Goal: Information Seeking & Learning: Check status

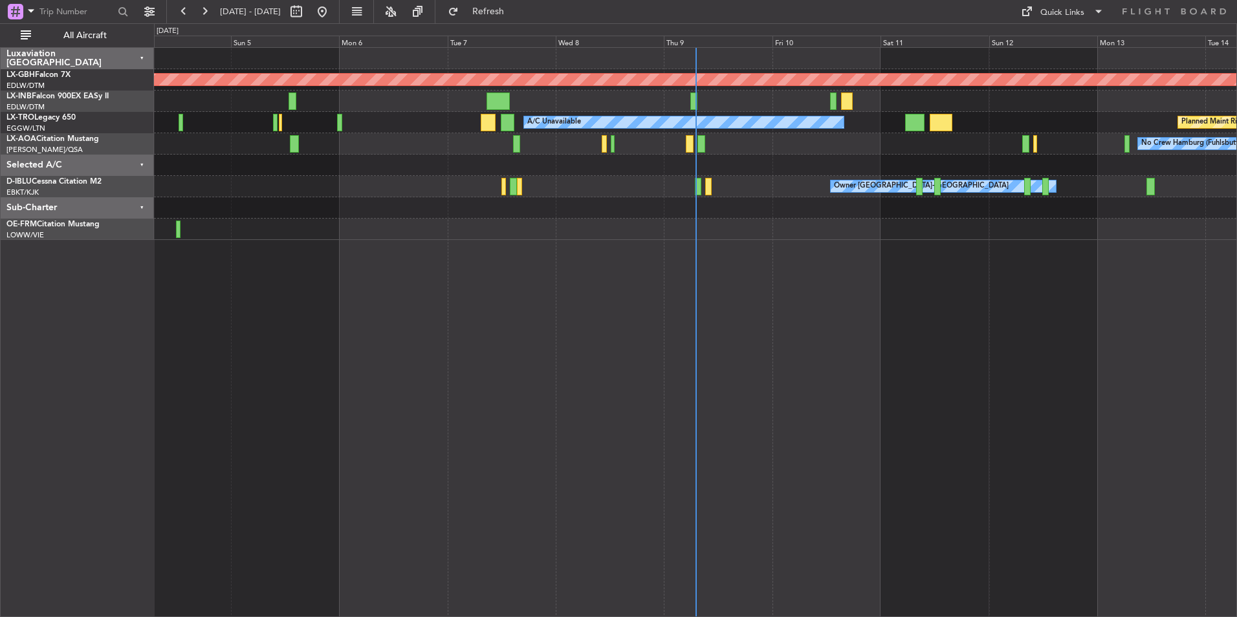
click at [146, 208] on div "Sub-Charter" at bounding box center [77, 207] width 153 height 21
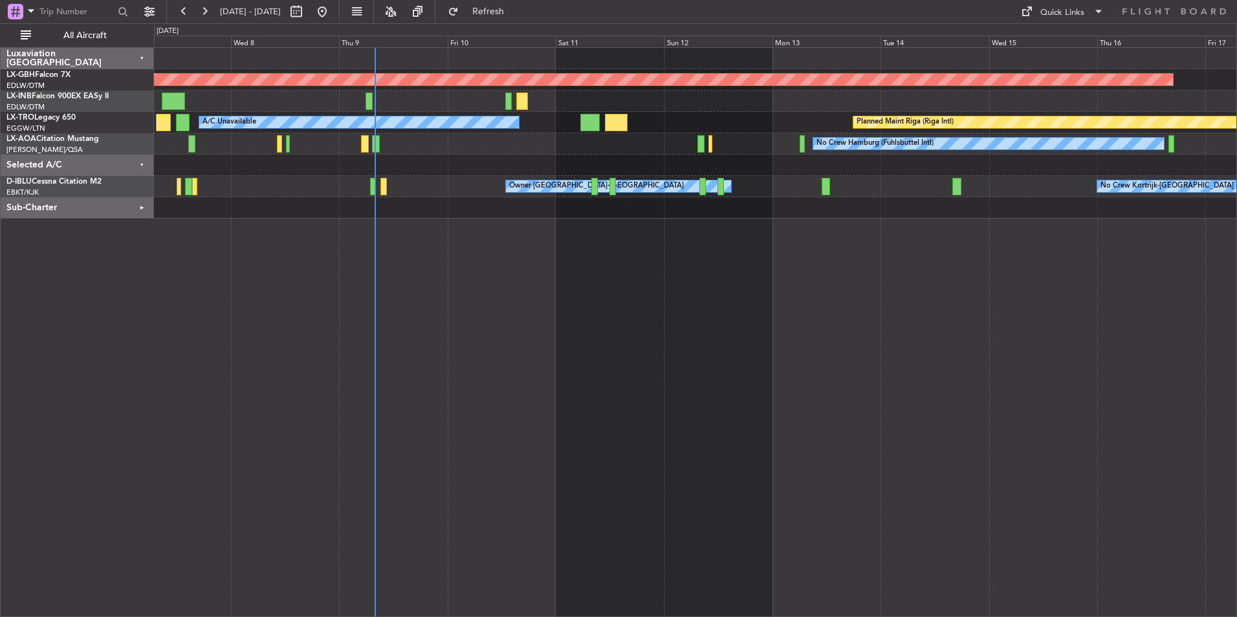
click at [724, 359] on div "Planned Maint Nurnberg Planned Maint [GEOGRAPHIC_DATA] (Riga Intl) A/C Unavaila…" at bounding box center [695, 332] width 1083 height 570
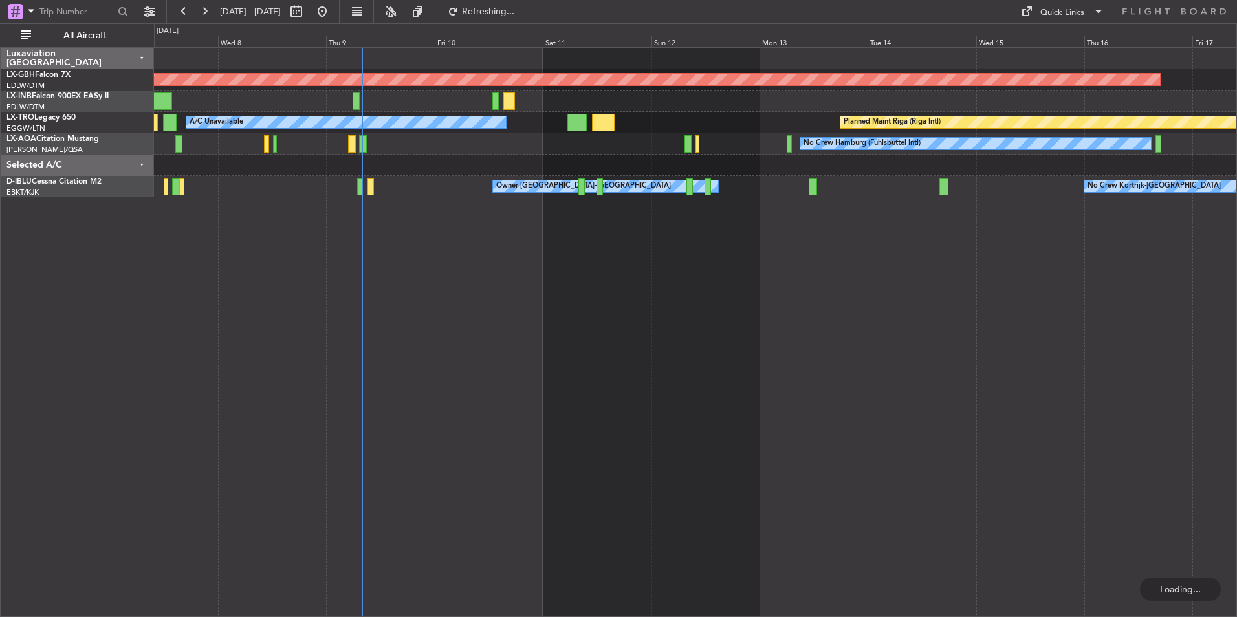
click at [694, 387] on div "Planned Maint Nurnberg Planned Maint [GEOGRAPHIC_DATA] (Riga Intl) A/C Unavaila…" at bounding box center [695, 332] width 1083 height 570
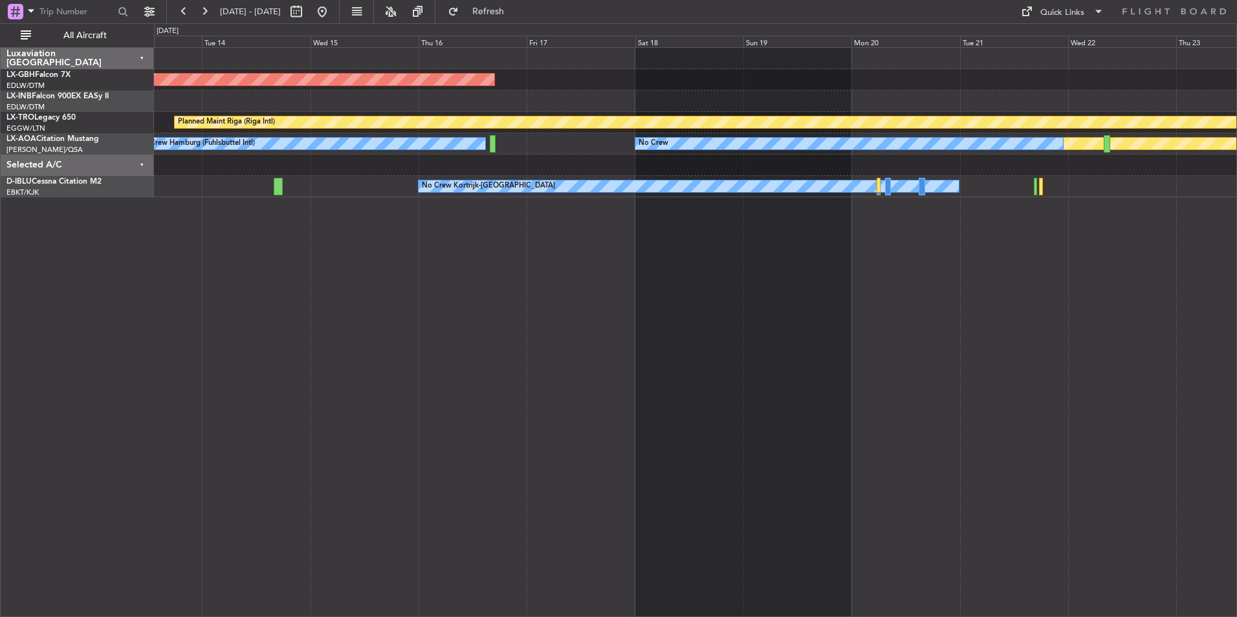
click at [743, 406] on div "Planned Maint Nurnberg Planned Maint [GEOGRAPHIC_DATA] (Riga Intl) No Crew Hamb…" at bounding box center [695, 332] width 1083 height 570
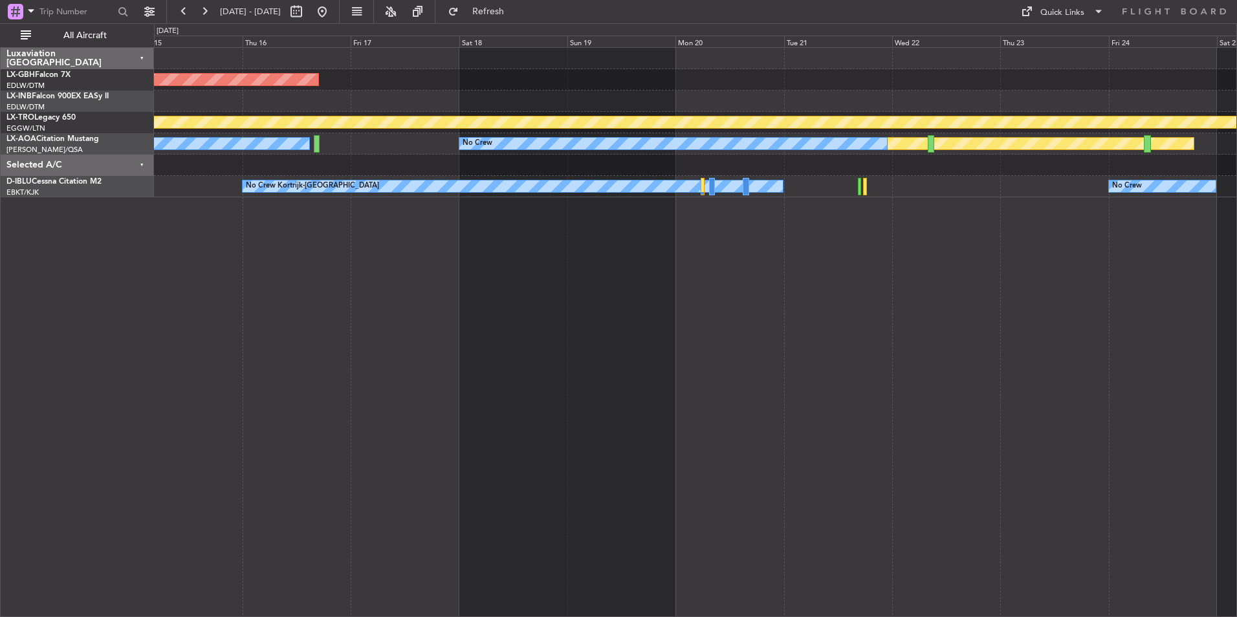
click at [824, 386] on div "Planned Maint Nurnberg Planned Maint [GEOGRAPHIC_DATA] (Riga Intl) No Crew Hamb…" at bounding box center [695, 332] width 1083 height 570
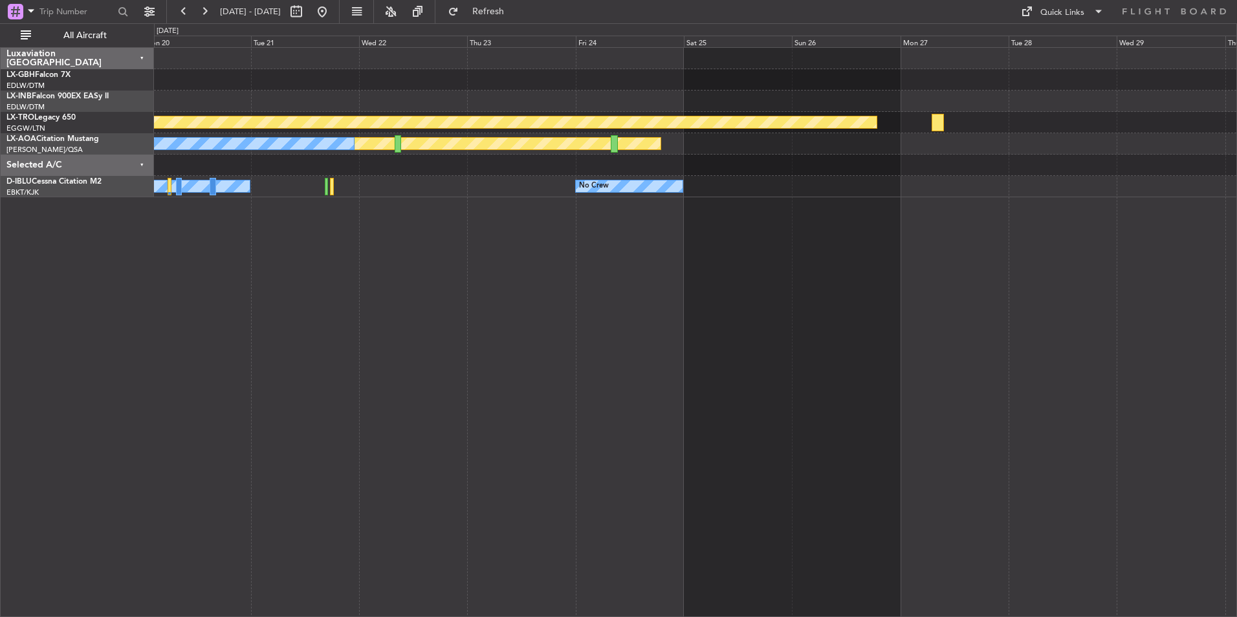
click at [530, 271] on div "Planned Maint Riga (Riga Intl) Planned Maint [GEOGRAPHIC_DATA] No Crew No Crew …" at bounding box center [695, 332] width 1083 height 570
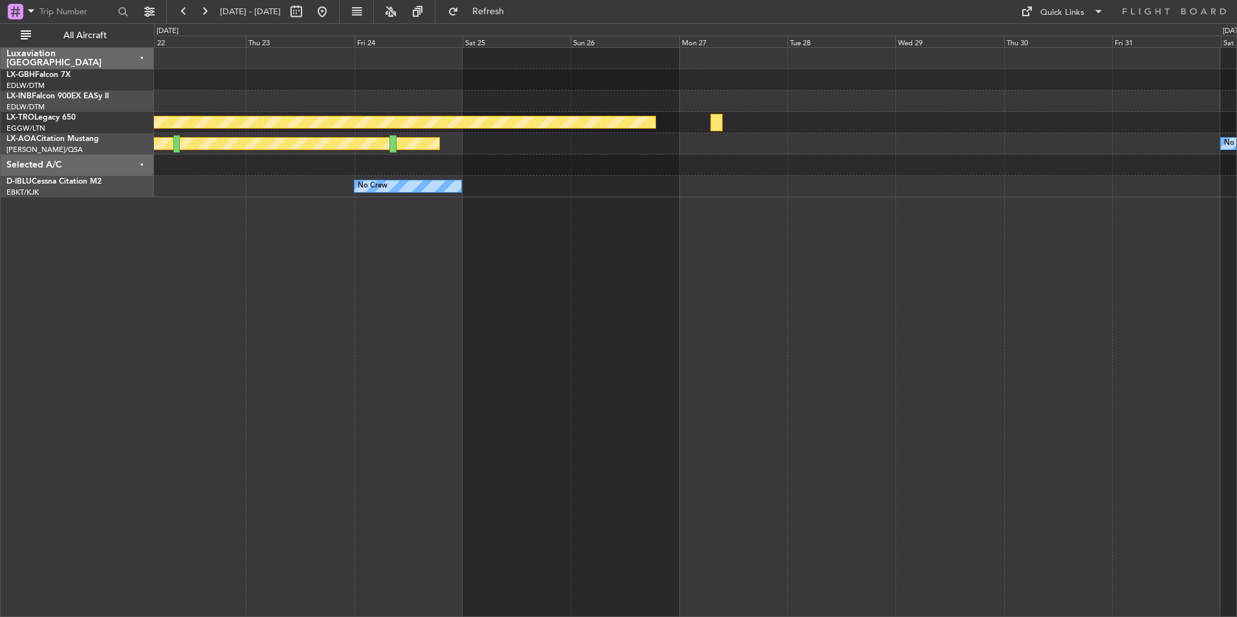
click at [510, 325] on div "Planned Maint Nurnberg Planned Maint [GEOGRAPHIC_DATA] (Riga Intl) Planned Main…" at bounding box center [695, 332] width 1083 height 570
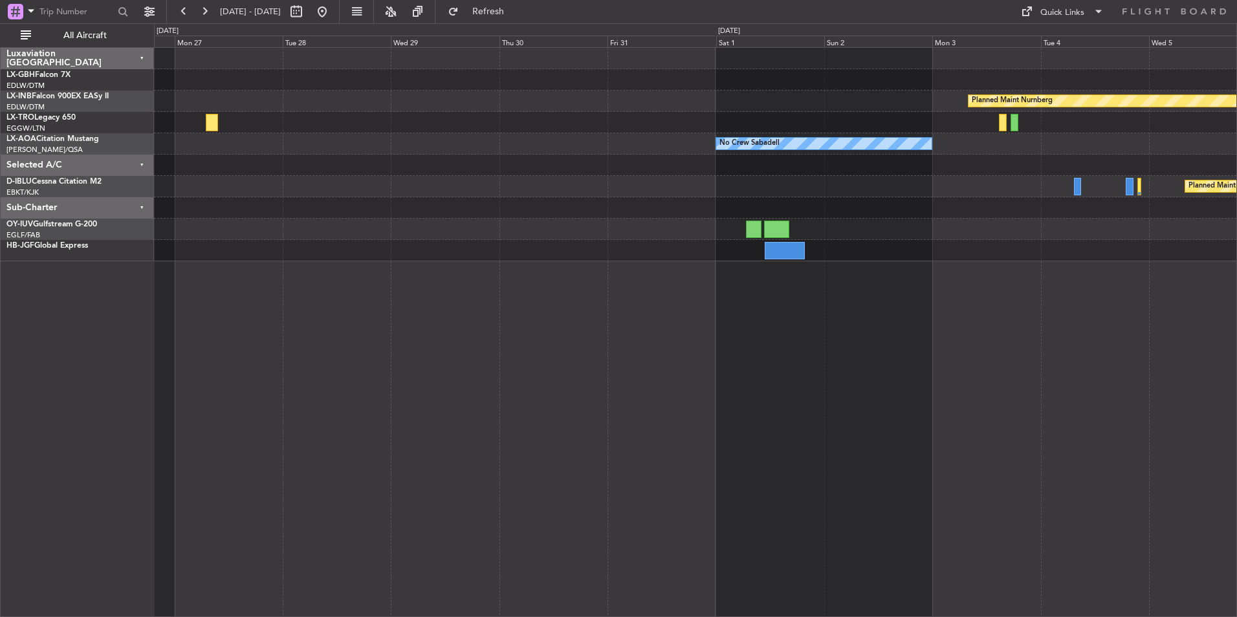
click at [449, 353] on div "Planned Maint Nurnberg Planned Maint [GEOGRAPHIC_DATA] (Riga Intl) No Crew Saba…" at bounding box center [695, 332] width 1083 height 570
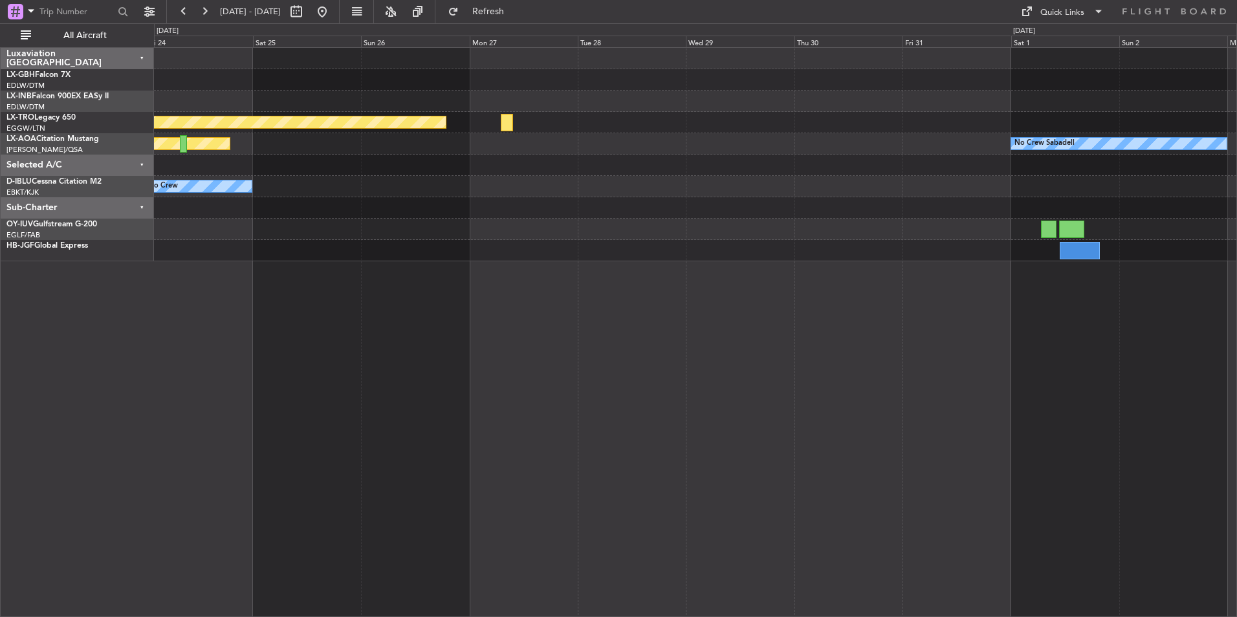
click at [969, 362] on div "Planned Maint Nurnberg Planned Maint [GEOGRAPHIC_DATA] (Riga Intl) No Crew Saba…" at bounding box center [695, 332] width 1083 height 570
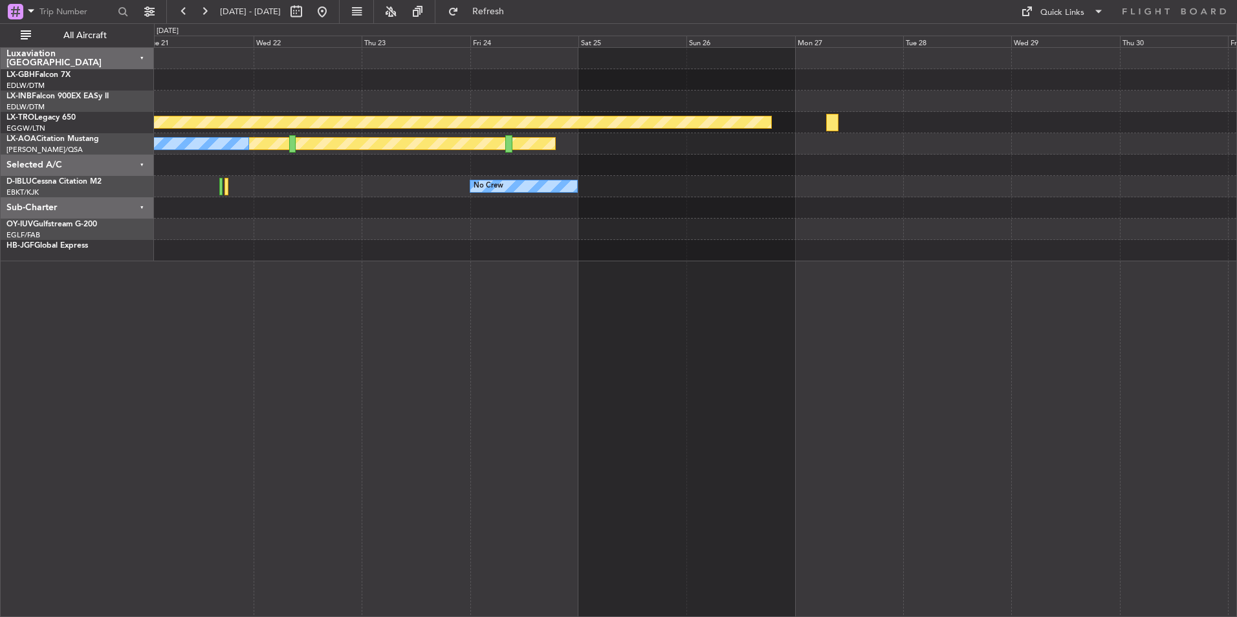
click at [1013, 354] on div "Planned Maint Riga (Riga Intl) Planned Maint [GEOGRAPHIC_DATA] No Crew No Crew …" at bounding box center [695, 332] width 1083 height 570
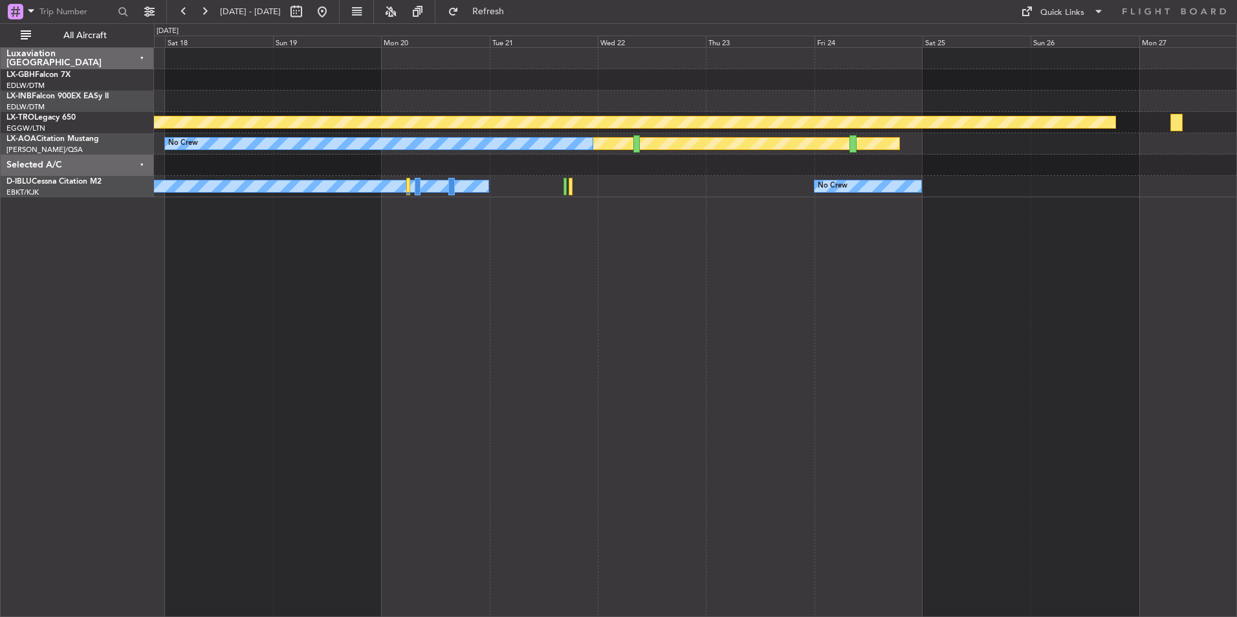
click at [873, 375] on div "Planned Maint Nurnberg Planned Maint [GEOGRAPHIC_DATA] (Riga Intl) Planned Main…" at bounding box center [695, 332] width 1083 height 570
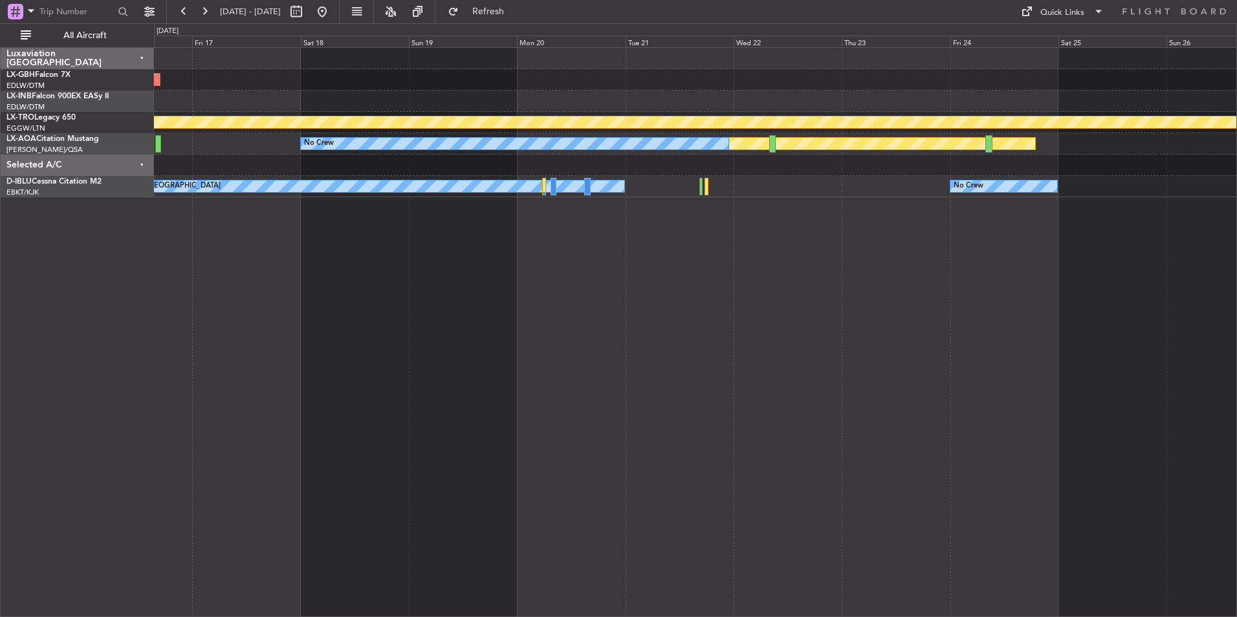
click at [872, 404] on div "Planned Maint Nurnberg Planned Maint [GEOGRAPHIC_DATA] (Riga Intl) Planned Main…" at bounding box center [695, 332] width 1083 height 570
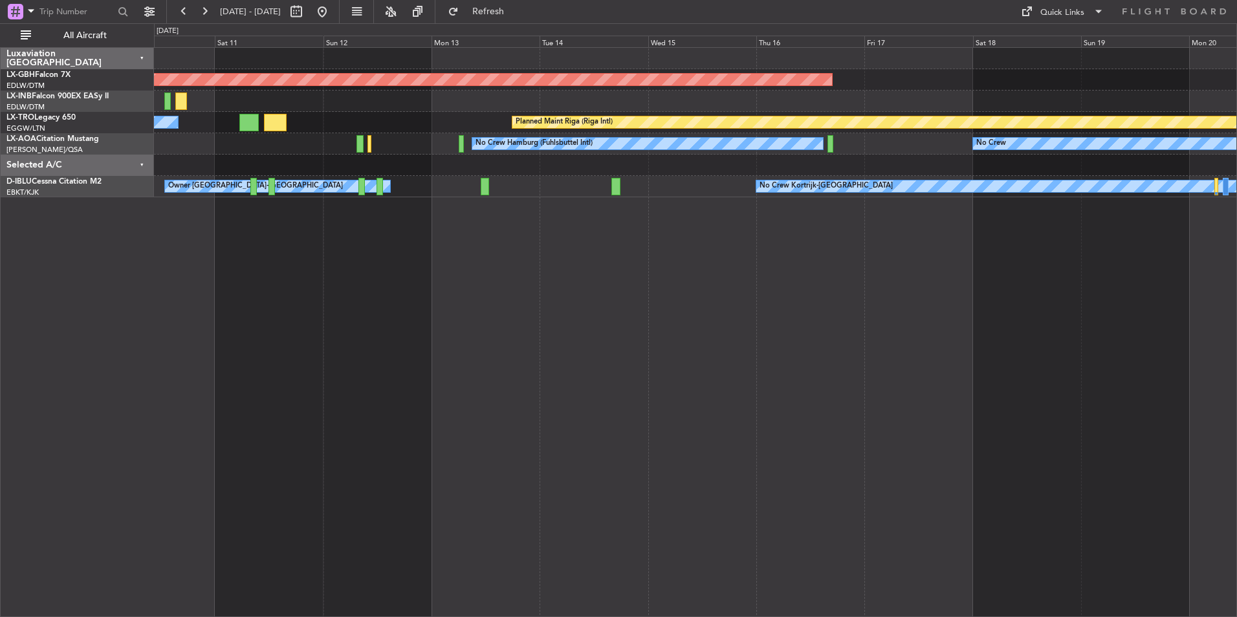
click at [1049, 310] on div "Planned Maint Nurnberg Planned Maint [GEOGRAPHIC_DATA] (Riga Intl) A/C Unavaila…" at bounding box center [695, 332] width 1083 height 570
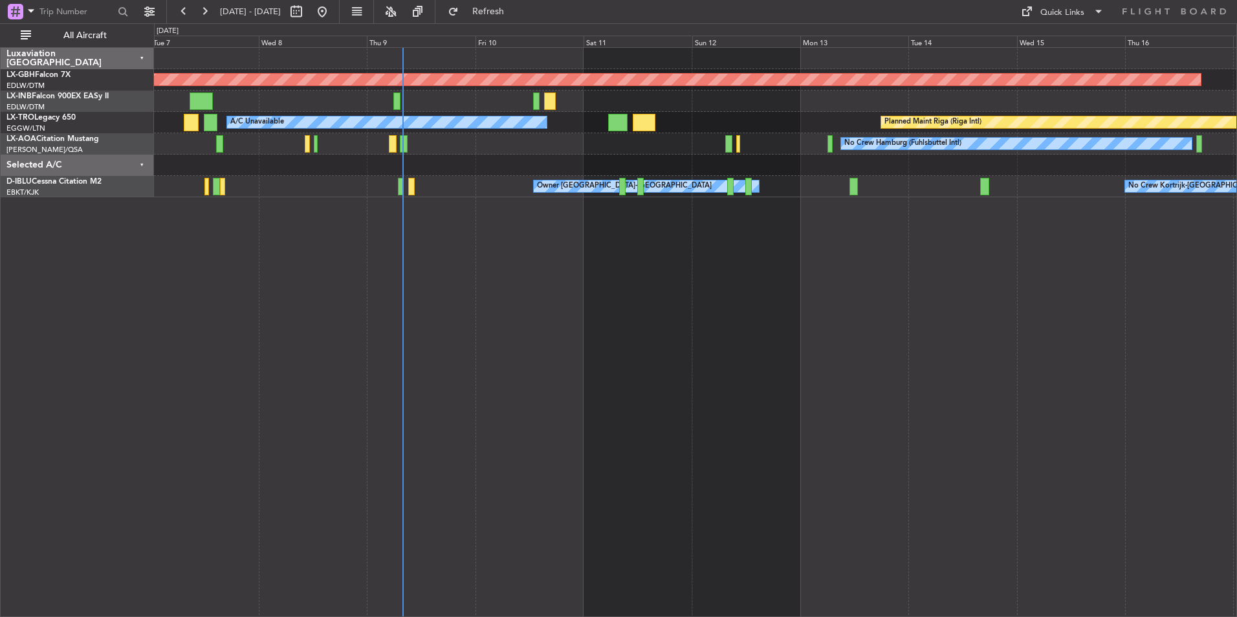
click at [1006, 316] on div "Planned Maint Nurnberg Planned Maint [GEOGRAPHIC_DATA] (Riga Intl) A/C Unavaila…" at bounding box center [695, 332] width 1083 height 570
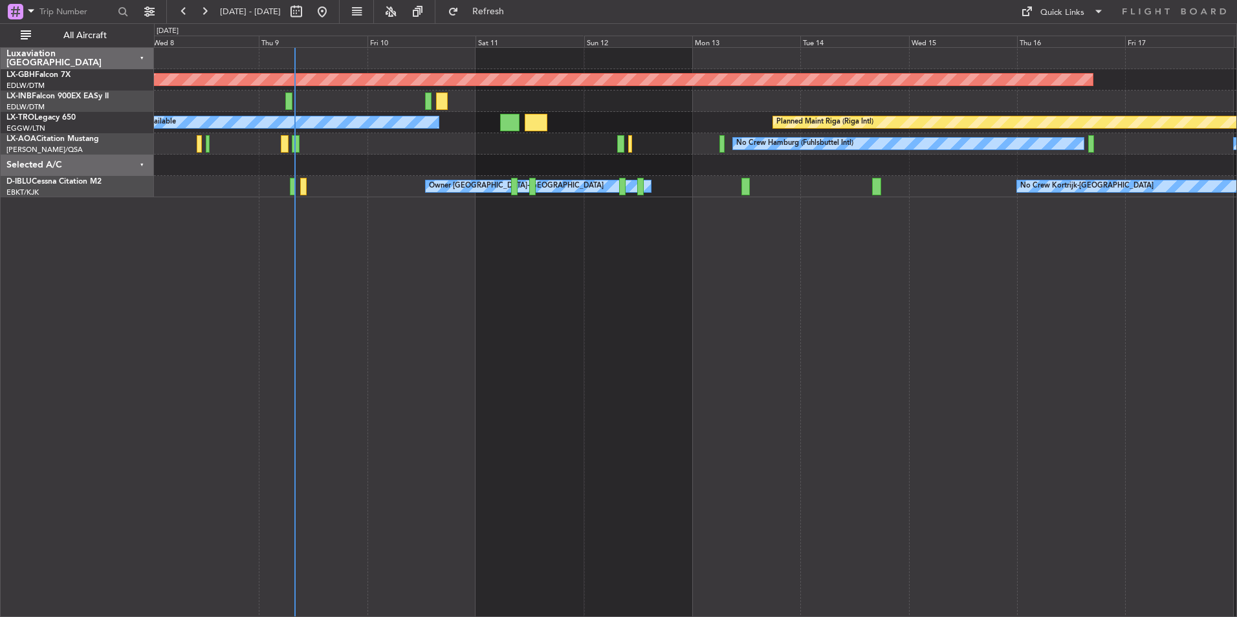
click at [857, 244] on div "Planned Maint Nurnberg Planned Maint [GEOGRAPHIC_DATA] (Riga Intl) A/C Unavaila…" at bounding box center [695, 332] width 1083 height 570
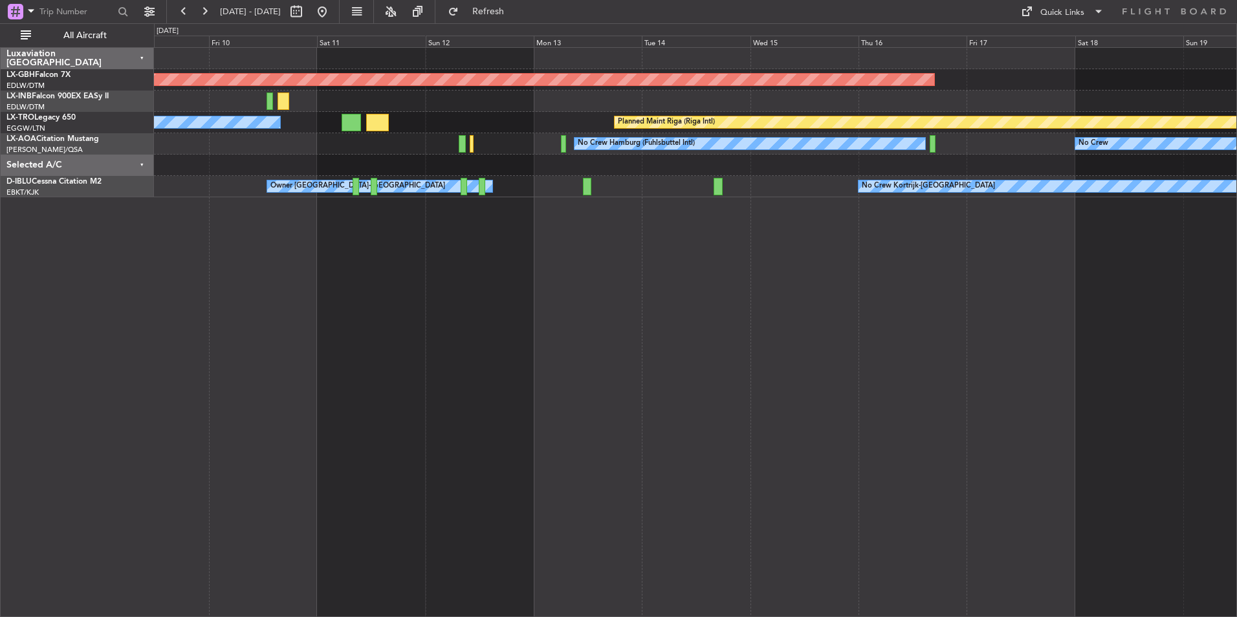
click at [832, 275] on div "Planned Maint Nurnberg Planned Maint [GEOGRAPHIC_DATA] (Riga Intl) A/C Unavaila…" at bounding box center [695, 332] width 1083 height 570
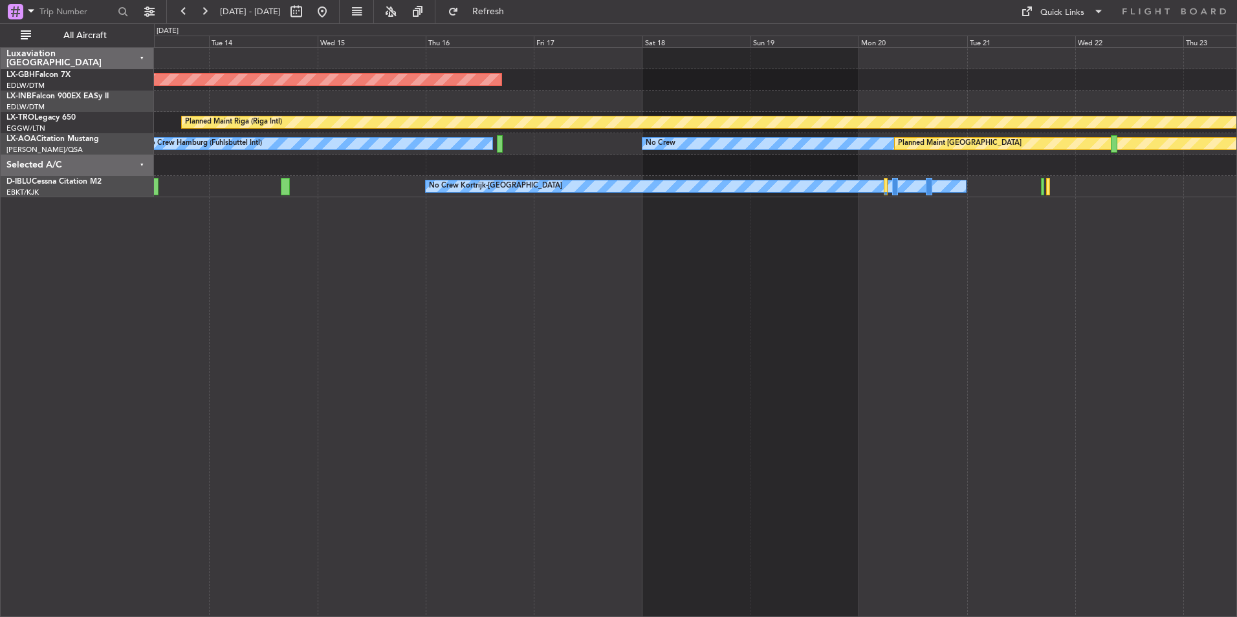
click at [737, 297] on div "Planned Maint Nurnberg Planned Maint [GEOGRAPHIC_DATA] (Riga Intl) No Crew Hamb…" at bounding box center [695, 332] width 1083 height 570
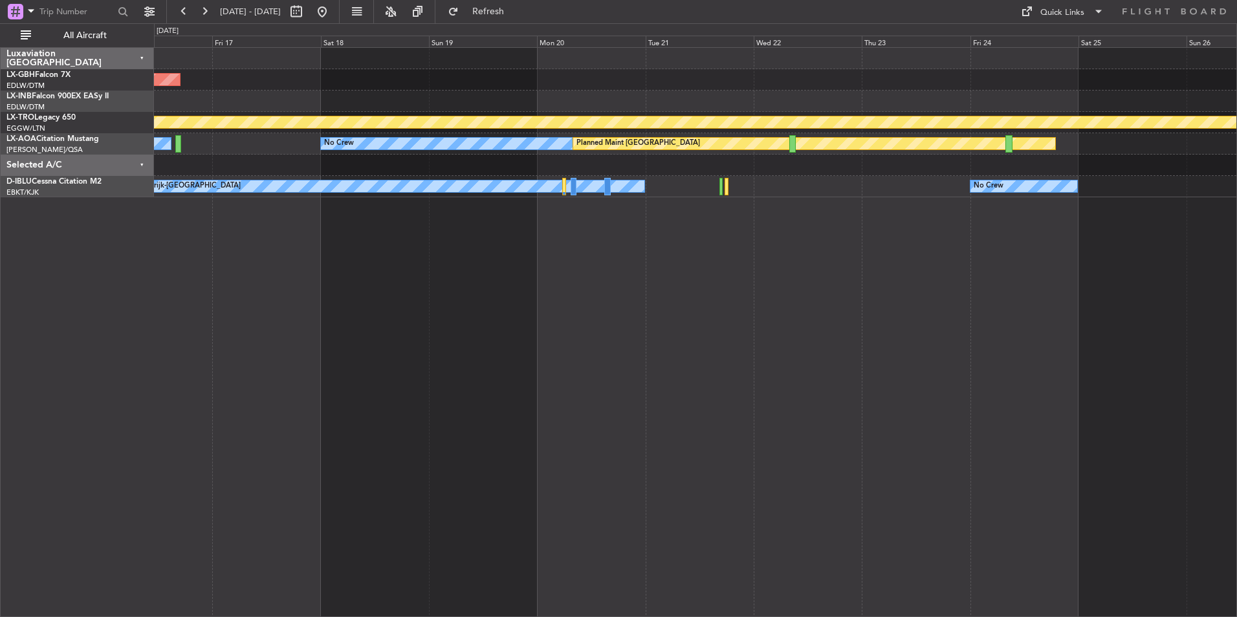
click at [541, 352] on div "Planned Maint Nurnberg Planned Maint [GEOGRAPHIC_DATA] (Riga Intl) No Crew Hamb…" at bounding box center [695, 332] width 1083 height 570
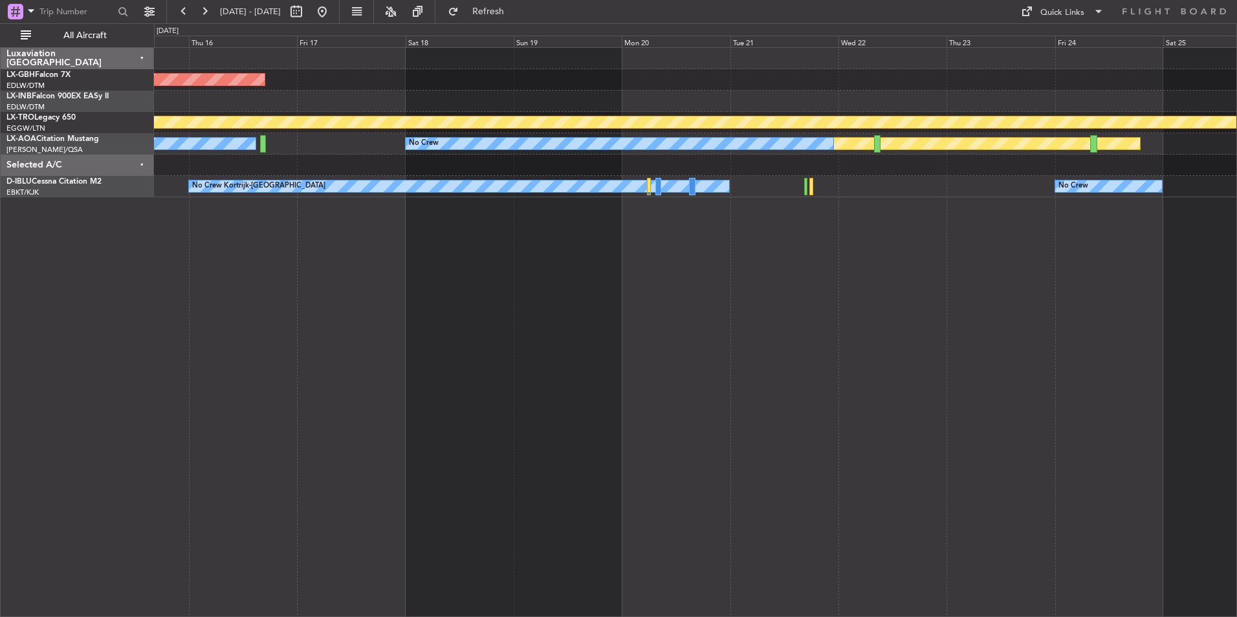
click at [791, 294] on div "Planned Maint Nurnberg Planned Maint [GEOGRAPHIC_DATA] (Riga Intl) No Crew Hamb…" at bounding box center [695, 332] width 1083 height 570
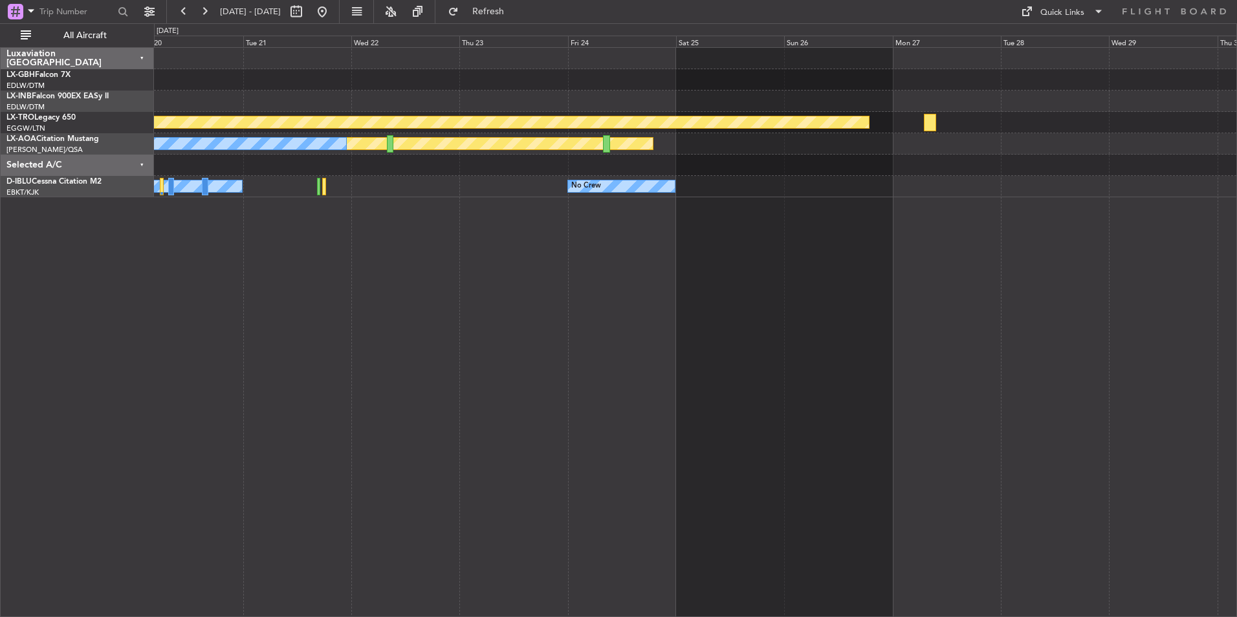
click at [513, 325] on div "Planned Maint Riga (Riga Intl) Planned Maint [GEOGRAPHIC_DATA] No Crew No Crew …" at bounding box center [695, 332] width 1083 height 570
click at [500, 10] on button "Refresh" at bounding box center [481, 11] width 78 height 21
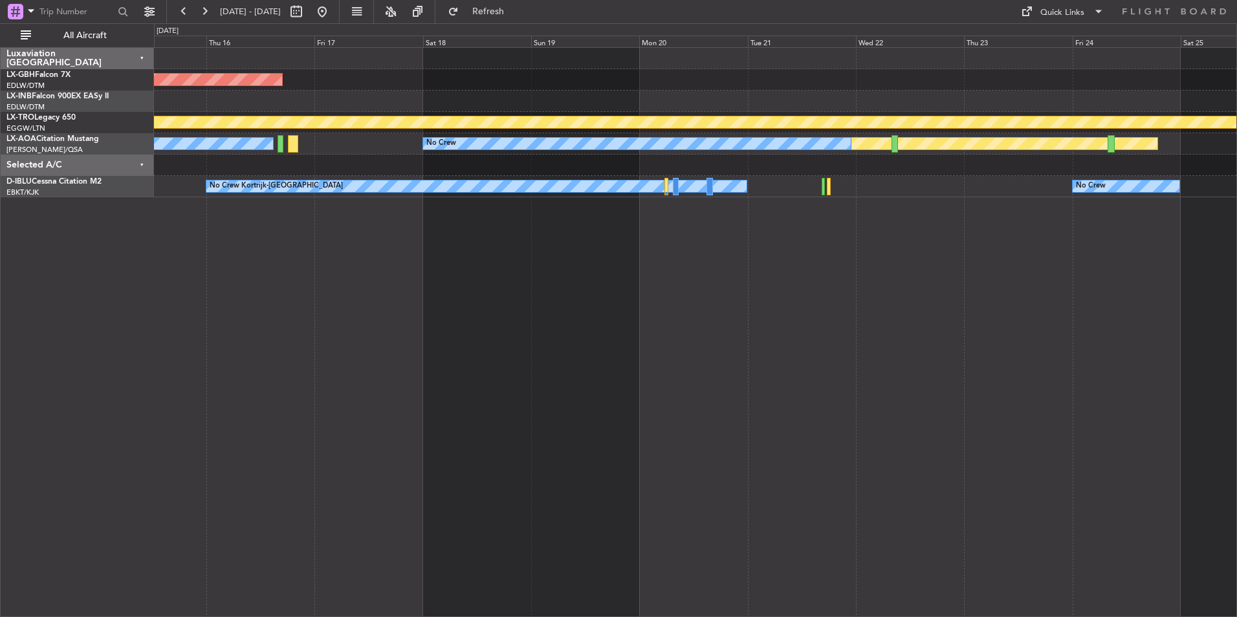
click at [1043, 275] on div "Planned Maint Nurnberg Planned Maint [GEOGRAPHIC_DATA] (Riga Intl) Planned Main…" at bounding box center [695, 332] width 1083 height 570
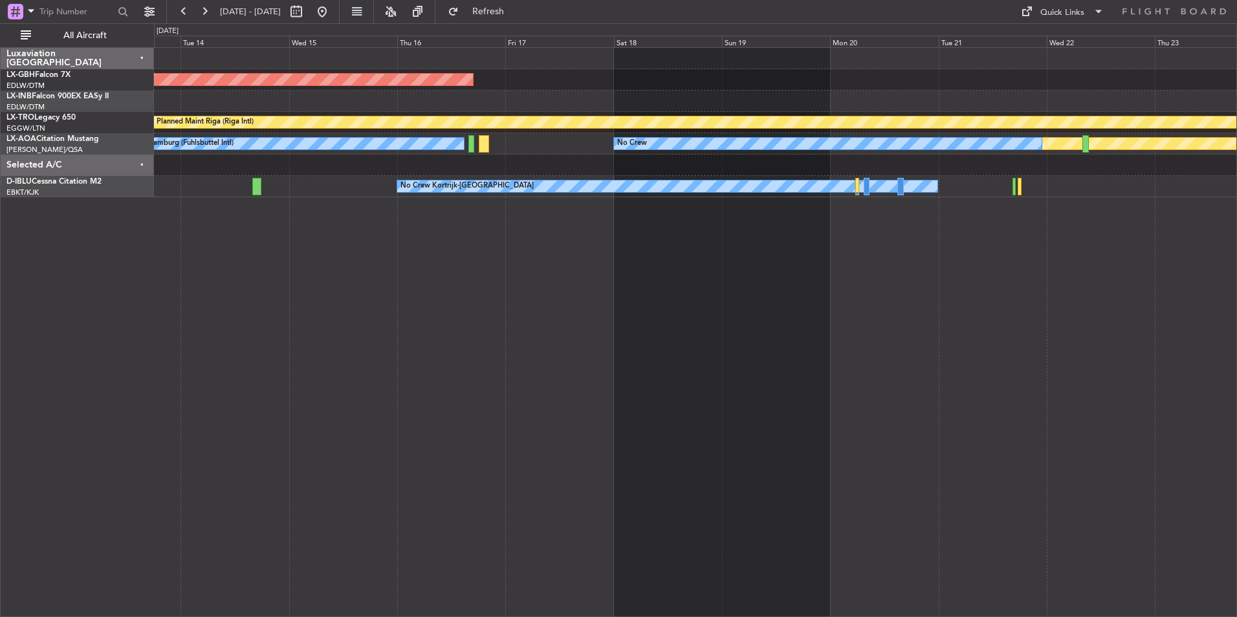
click at [517, 306] on div "Planned Maint Nurnberg Planned Maint [GEOGRAPHIC_DATA] (Riga Intl) Planned Main…" at bounding box center [695, 332] width 1083 height 570
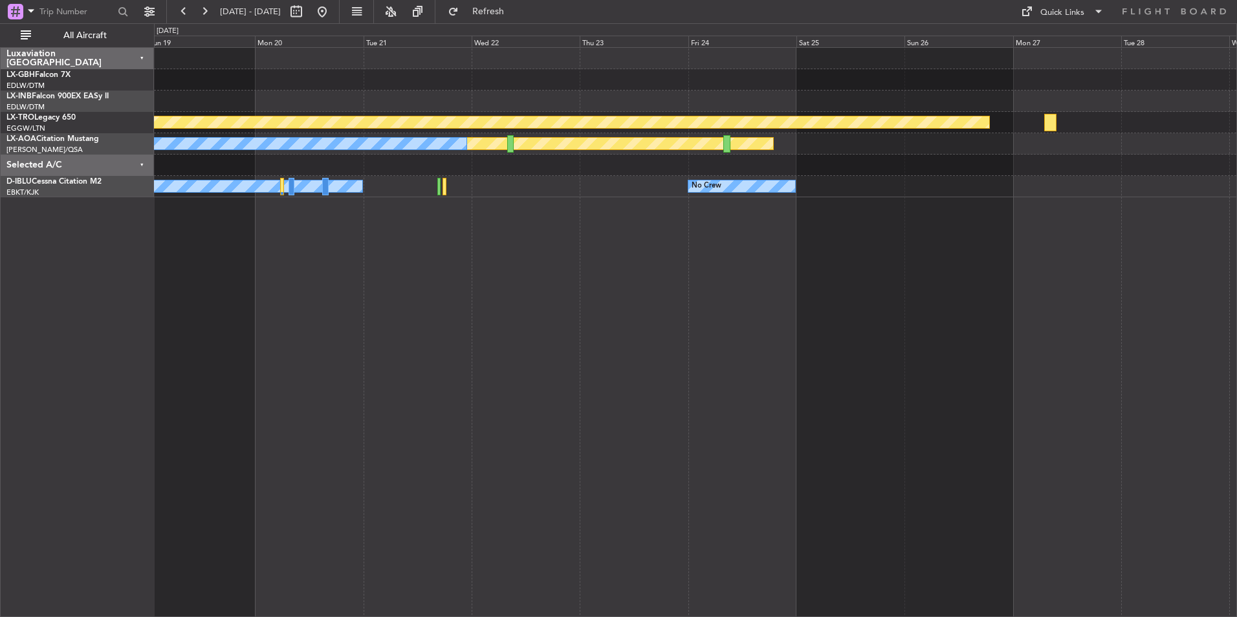
click at [557, 456] on div "Planned Maint Nurnberg Planned Maint [GEOGRAPHIC_DATA] (Riga Intl) Planned Main…" at bounding box center [695, 332] width 1083 height 570
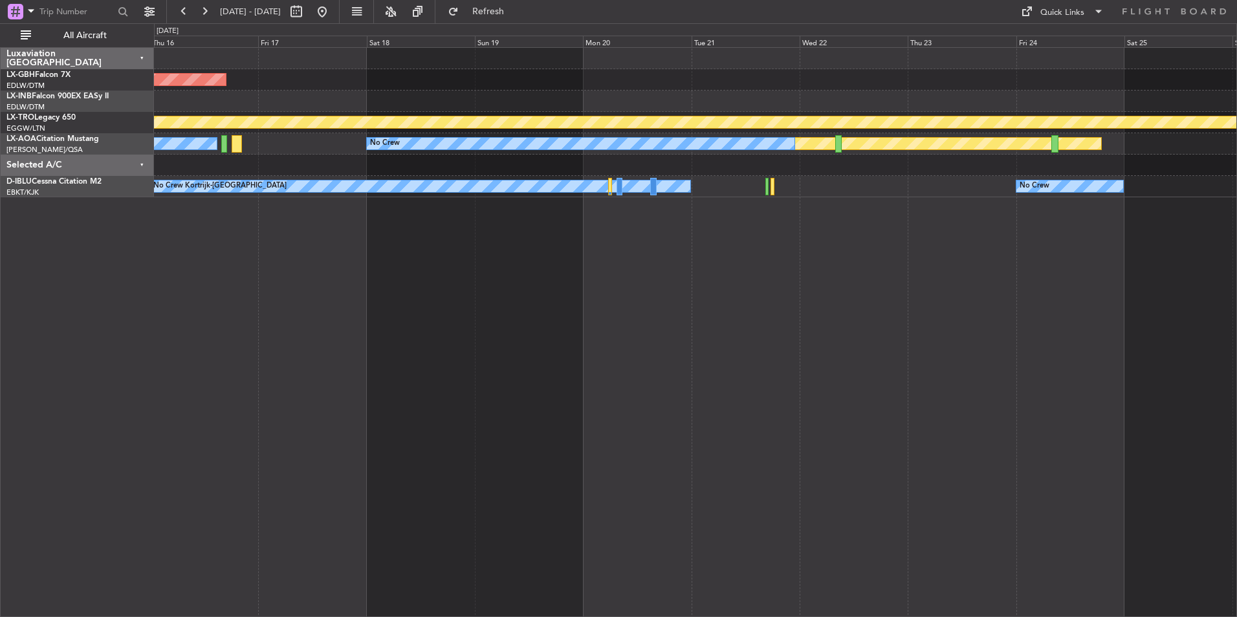
click at [648, 318] on div "Planned Maint Nurnberg Planned Maint [GEOGRAPHIC_DATA] (Riga Intl) Planned Main…" at bounding box center [695, 332] width 1083 height 570
